Goal: Transaction & Acquisition: Purchase product/service

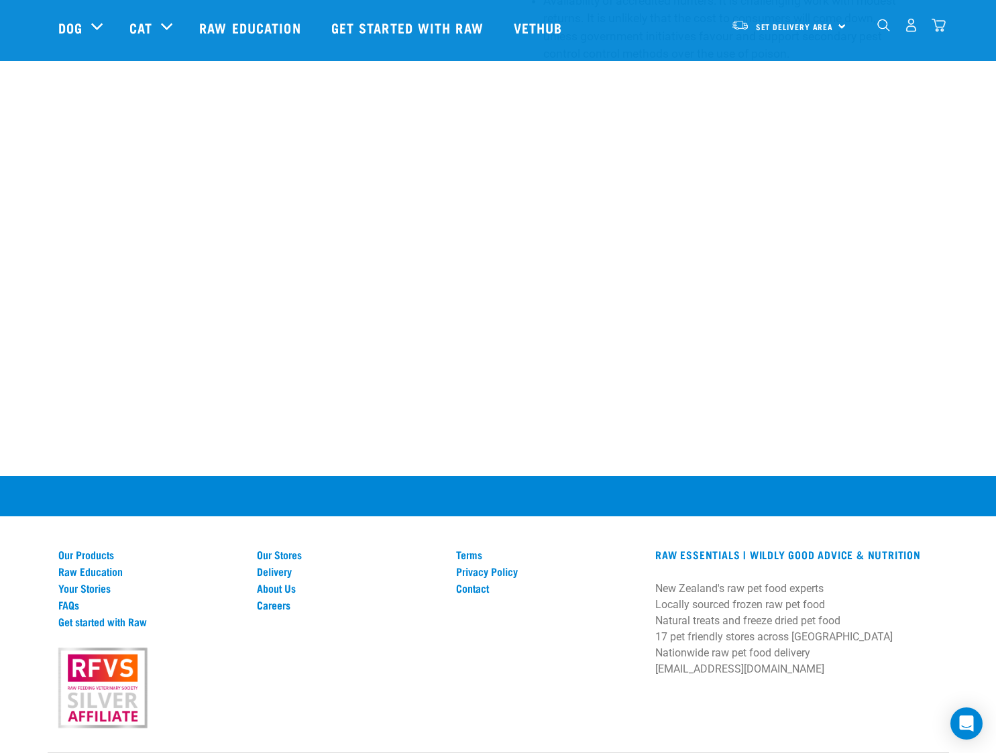
scroll to position [1047, 0]
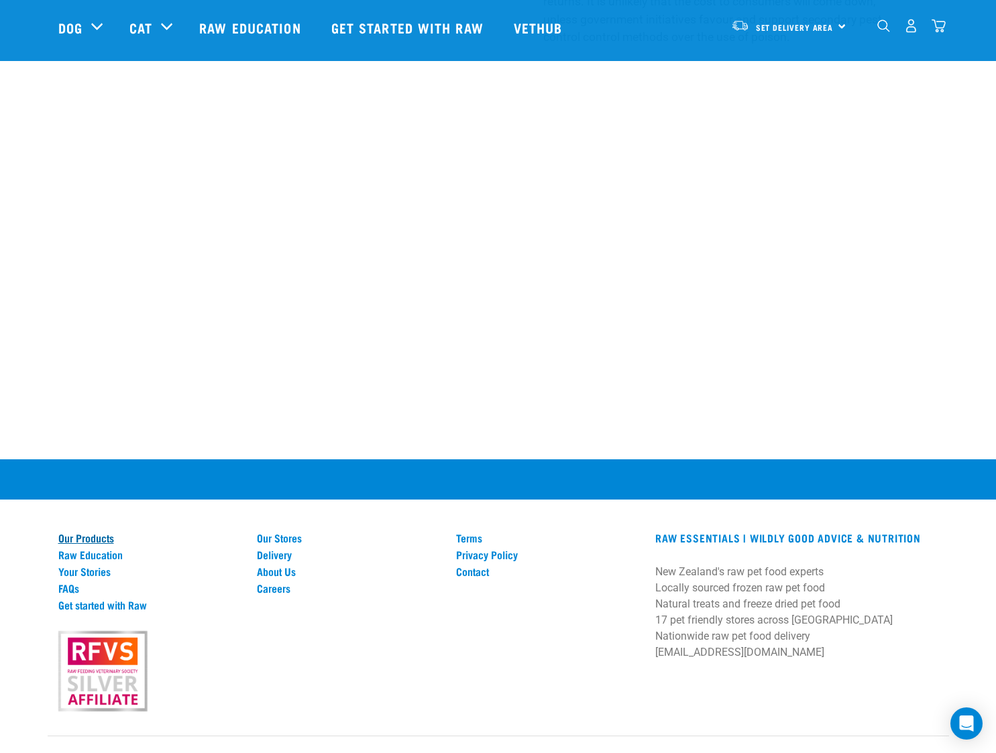
click at [77, 532] on link "Our Products" at bounding box center [149, 538] width 183 height 12
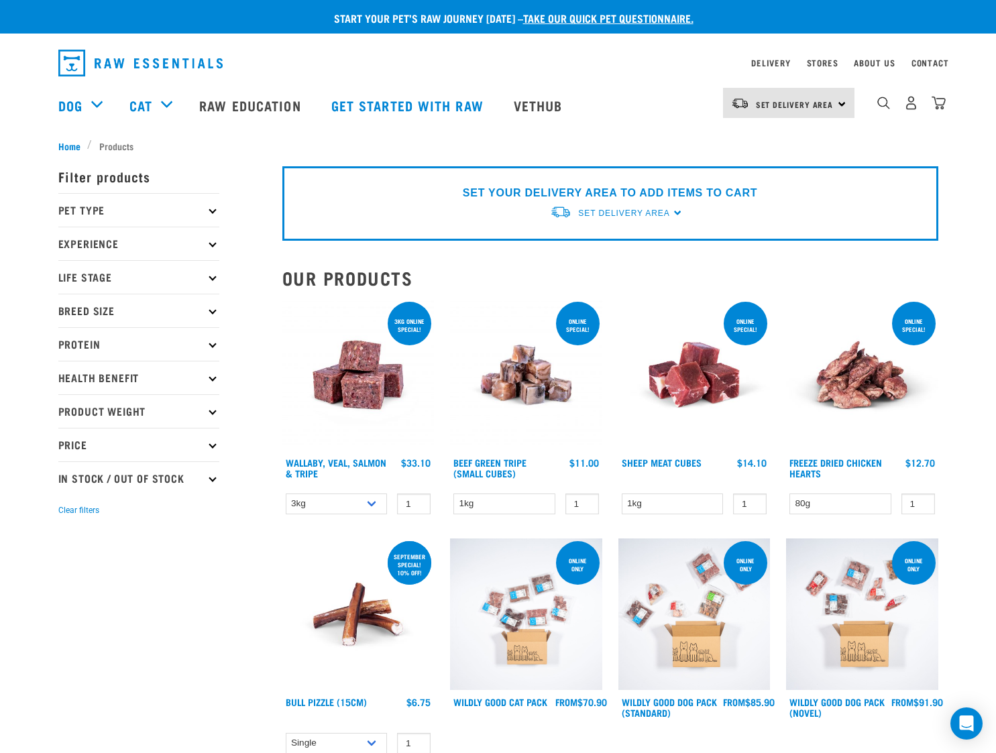
click at [117, 207] on p "Pet Type" at bounding box center [138, 210] width 161 height 34
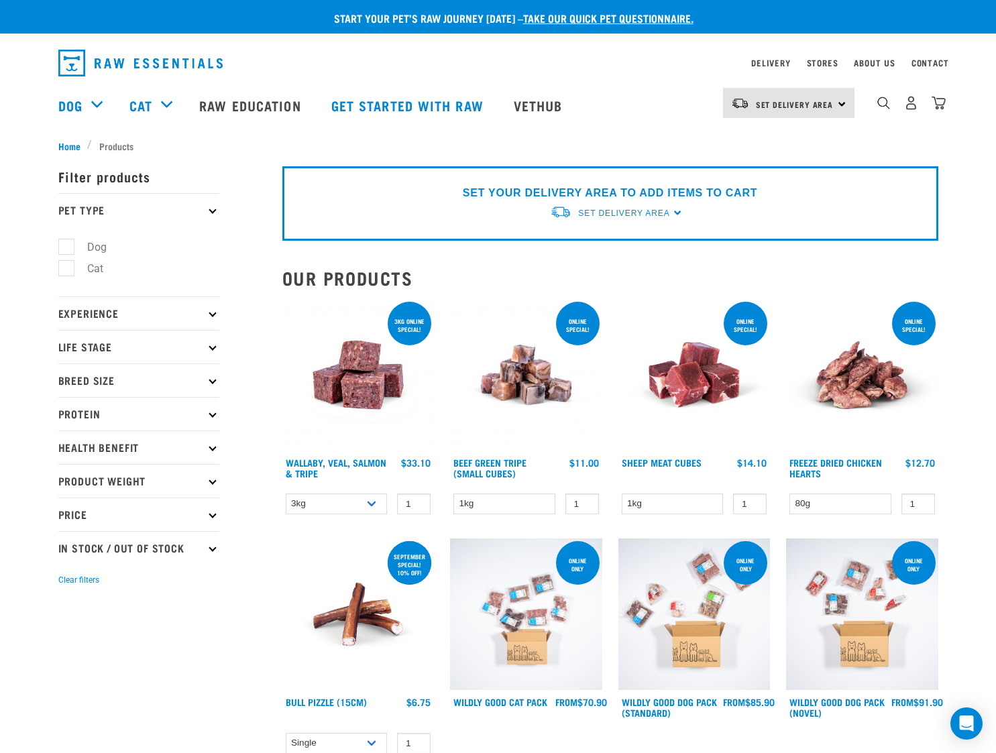
click at [70, 268] on label "Cat" at bounding box center [87, 268] width 43 height 17
click at [67, 268] on input "Cat" at bounding box center [62, 266] width 9 height 9
checkbox input "true"
click at [83, 412] on p "Protein" at bounding box center [138, 414] width 161 height 34
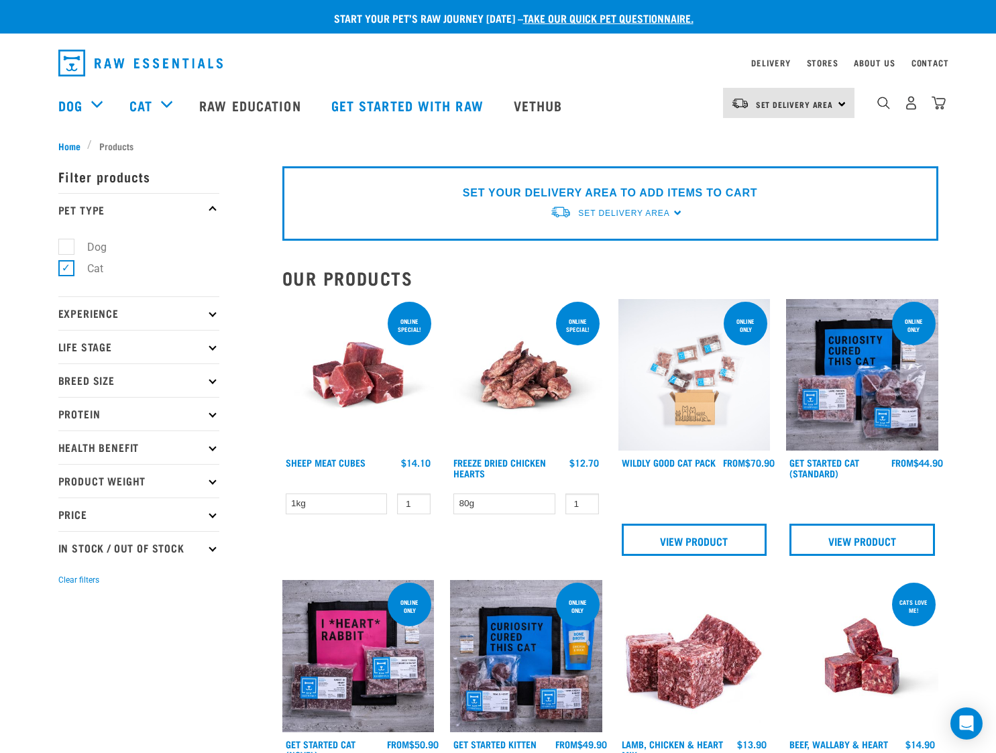
click at [70, 417] on p "Protein" at bounding box center [138, 414] width 161 height 34
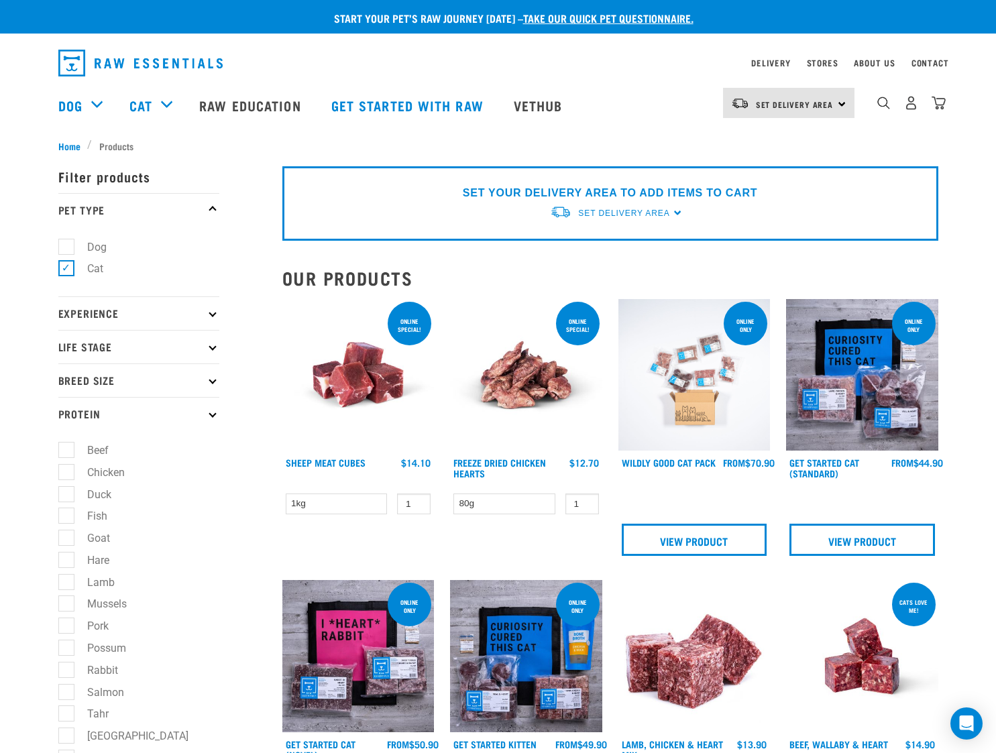
click at [66, 672] on label "Rabbit" at bounding box center [95, 670] width 58 height 17
click at [66, 672] on input "Rabbit" at bounding box center [62, 668] width 9 height 9
checkbox input "true"
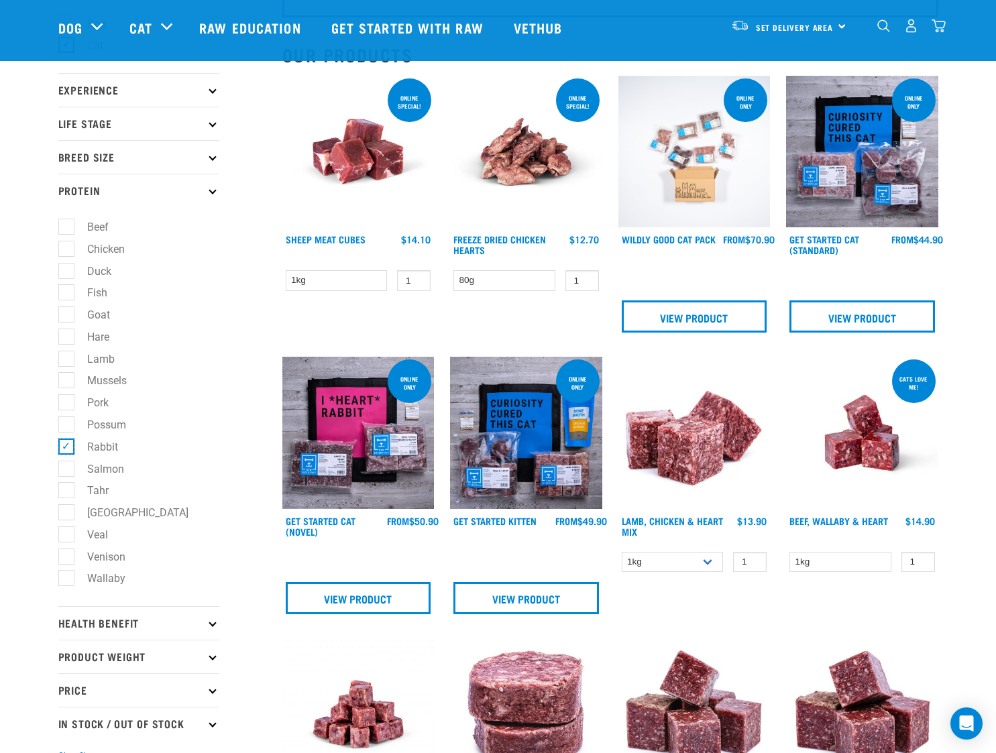
scroll to position [201, 0]
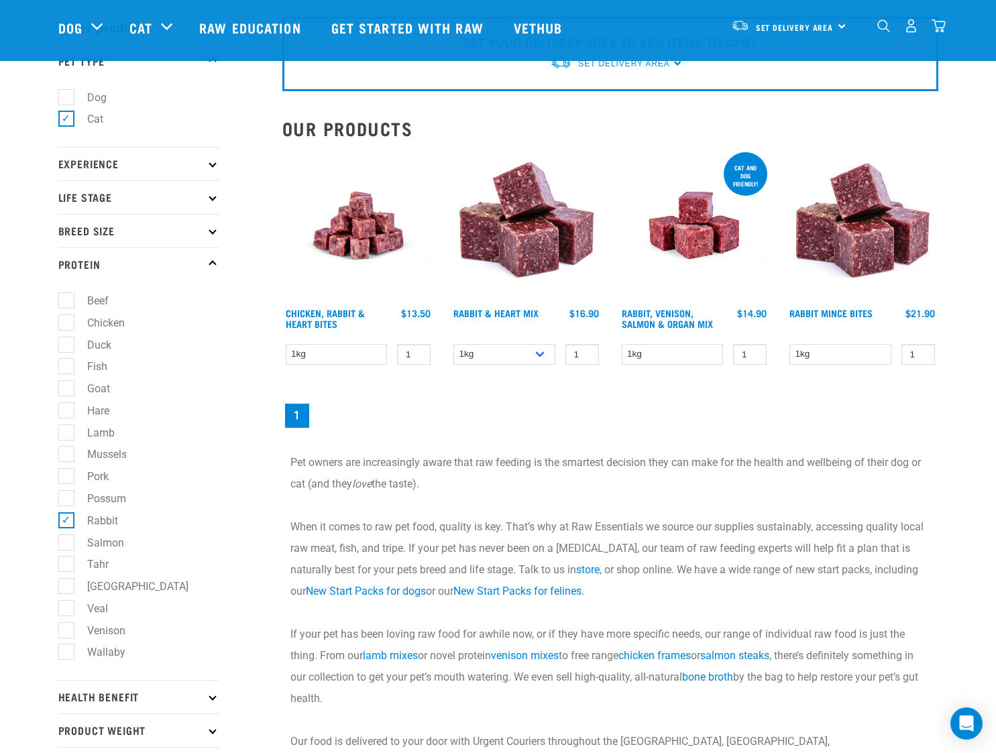
scroll to position [134, 0]
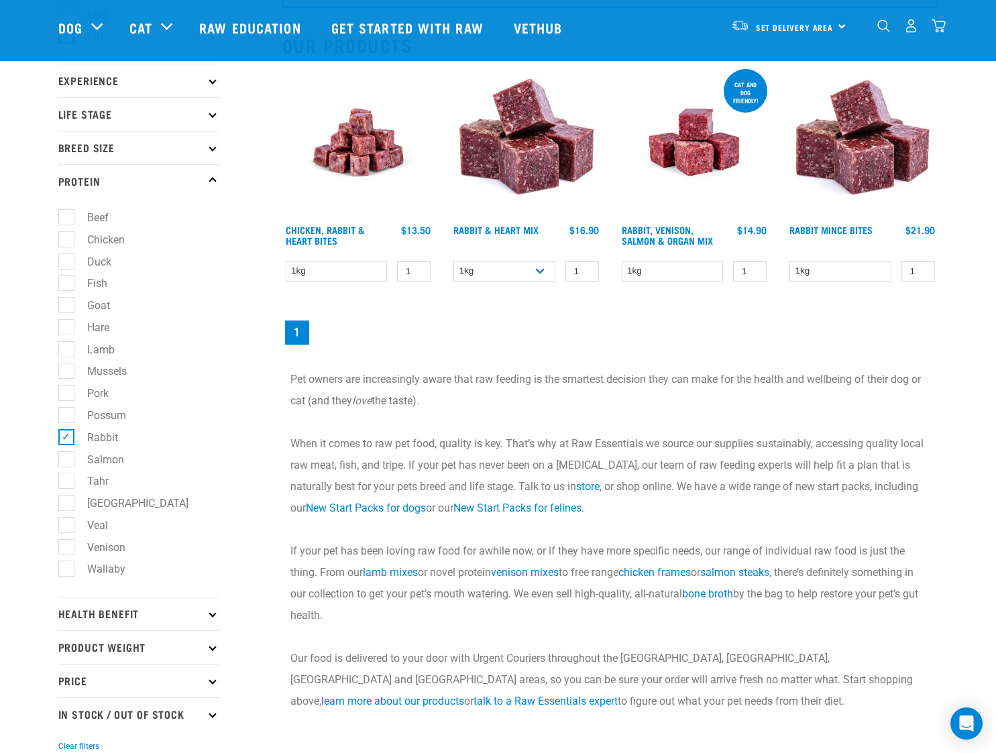
click at [850, 166] on img at bounding box center [862, 142] width 152 height 152
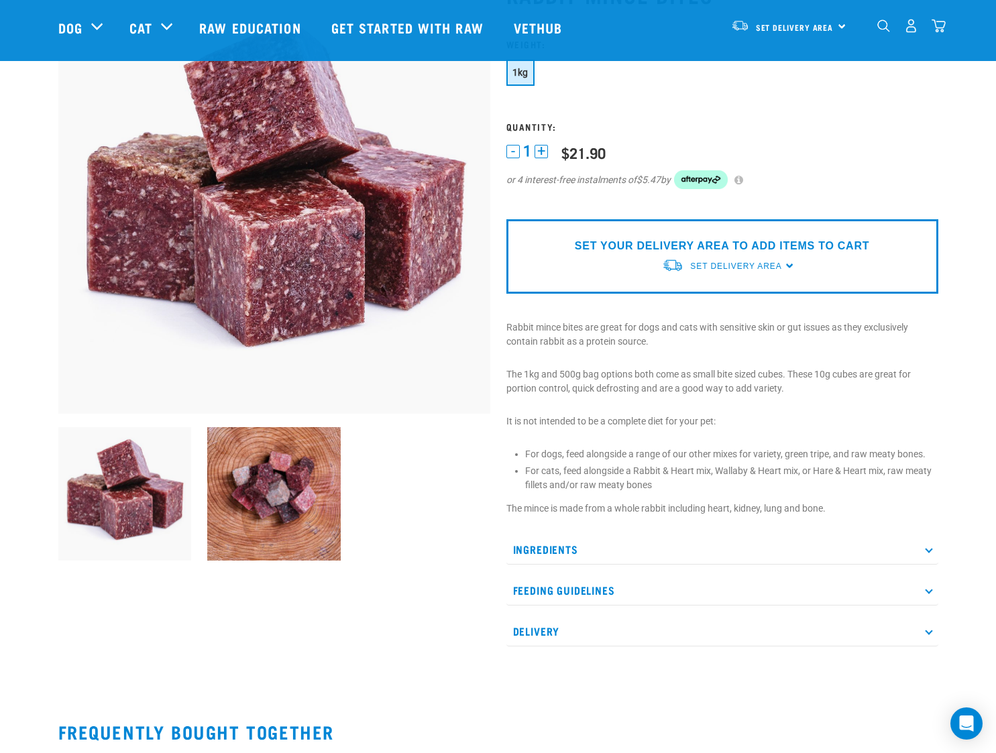
scroll to position [134, 0]
